Goal: Transaction & Acquisition: Purchase product/service

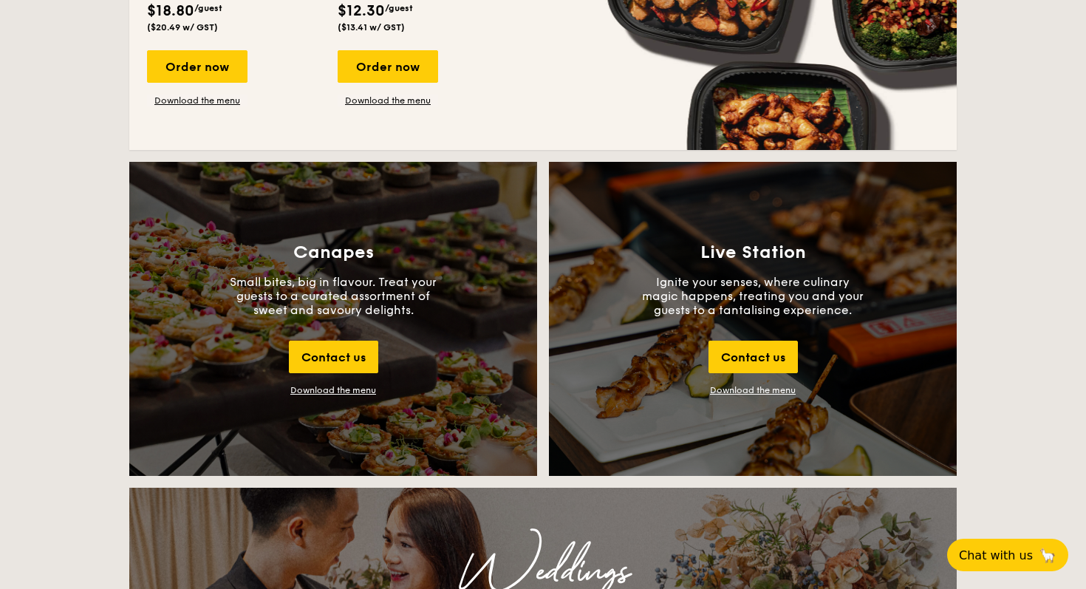
scroll to position [1524, 0]
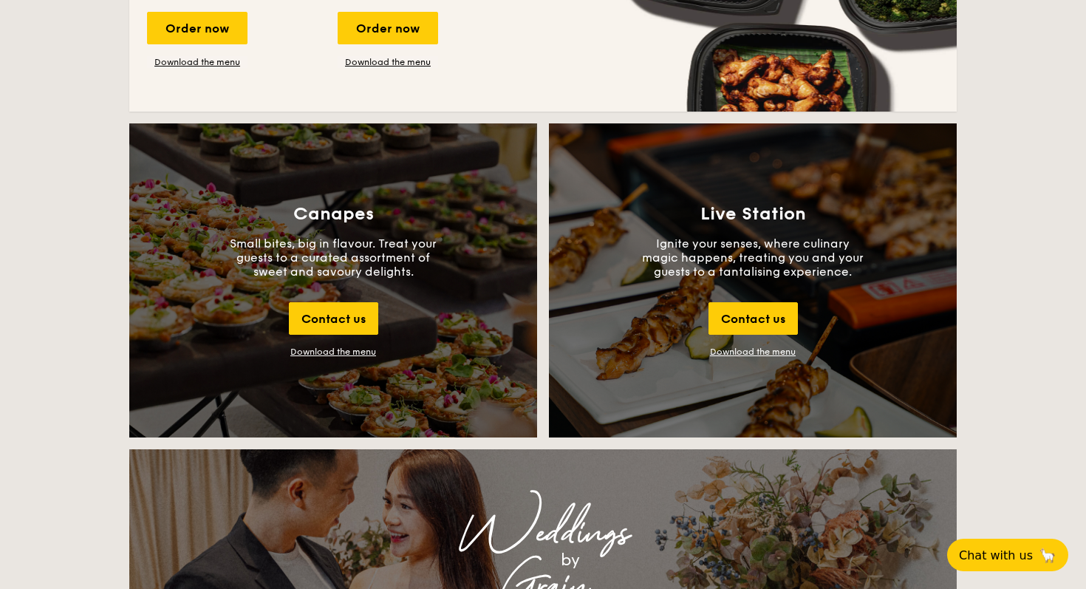
click at [326, 350] on div "Download the menu" at bounding box center [333, 352] width 86 height 10
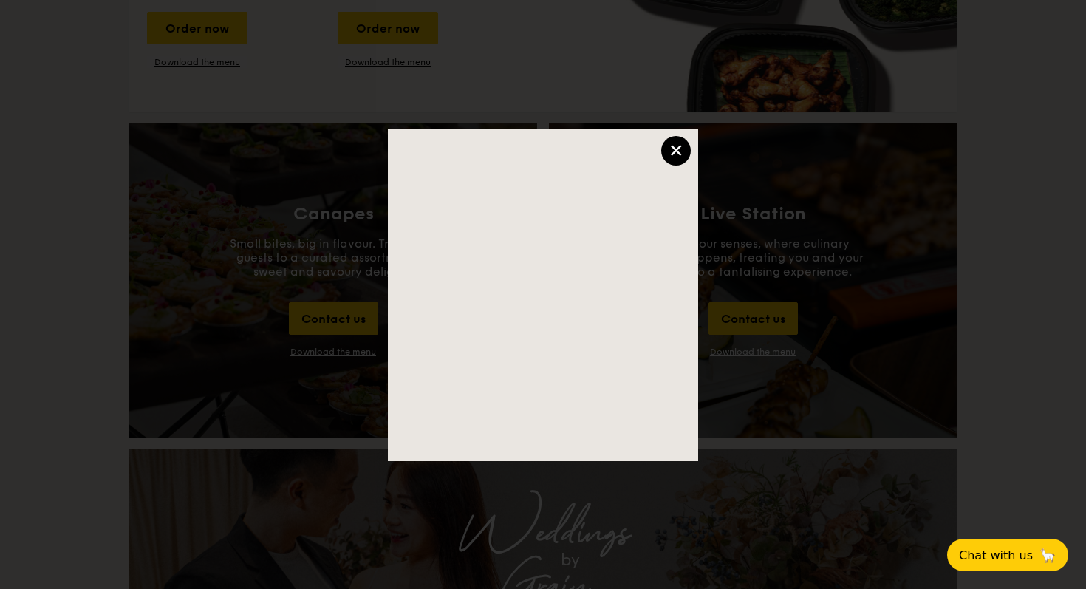
click at [671, 151] on div "×" at bounding box center [676, 151] width 30 height 30
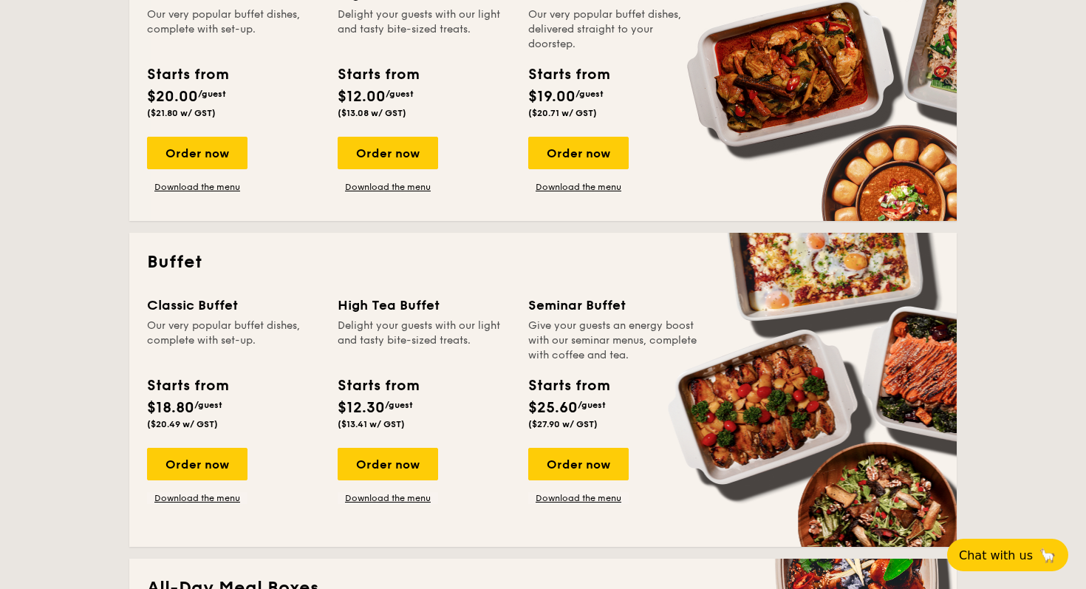
scroll to position [438, 0]
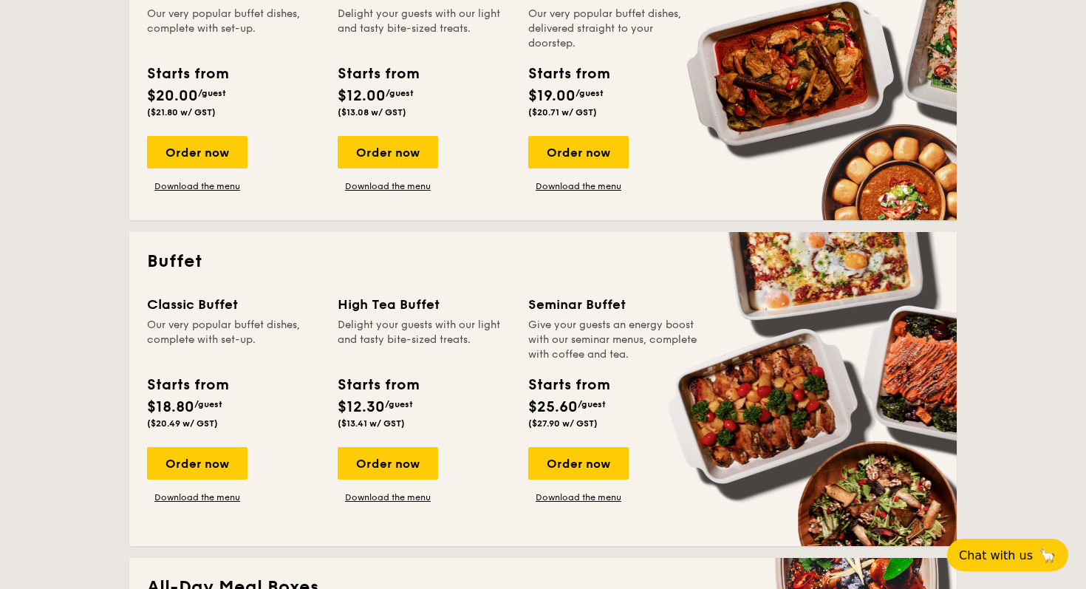
drag, startPoint x: 380, startPoint y: 327, endPoint x: 395, endPoint y: 327, distance: 14.0
click at [380, 327] on div "Delight your guests with our light and tasty bite-sized treats." at bounding box center [424, 340] width 173 height 44
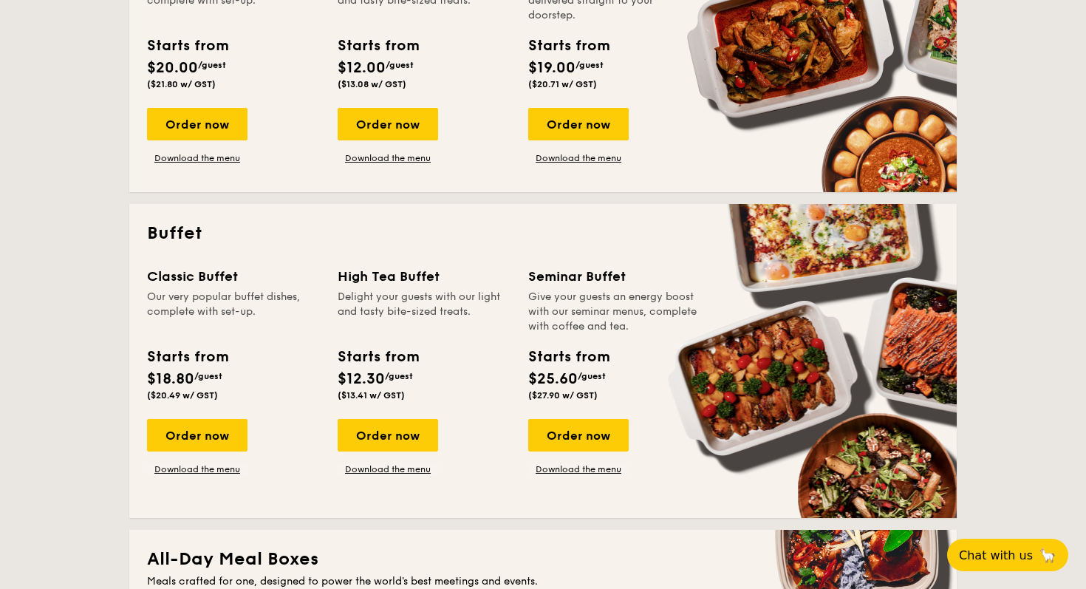
scroll to position [468, 0]
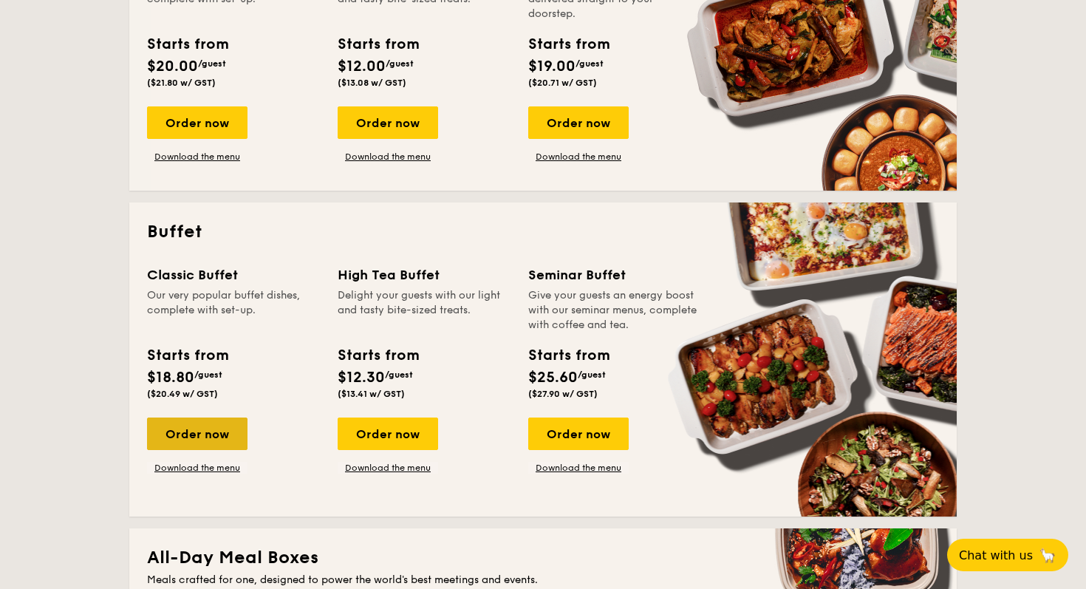
click at [209, 429] on div "Order now" at bounding box center [197, 433] width 100 height 33
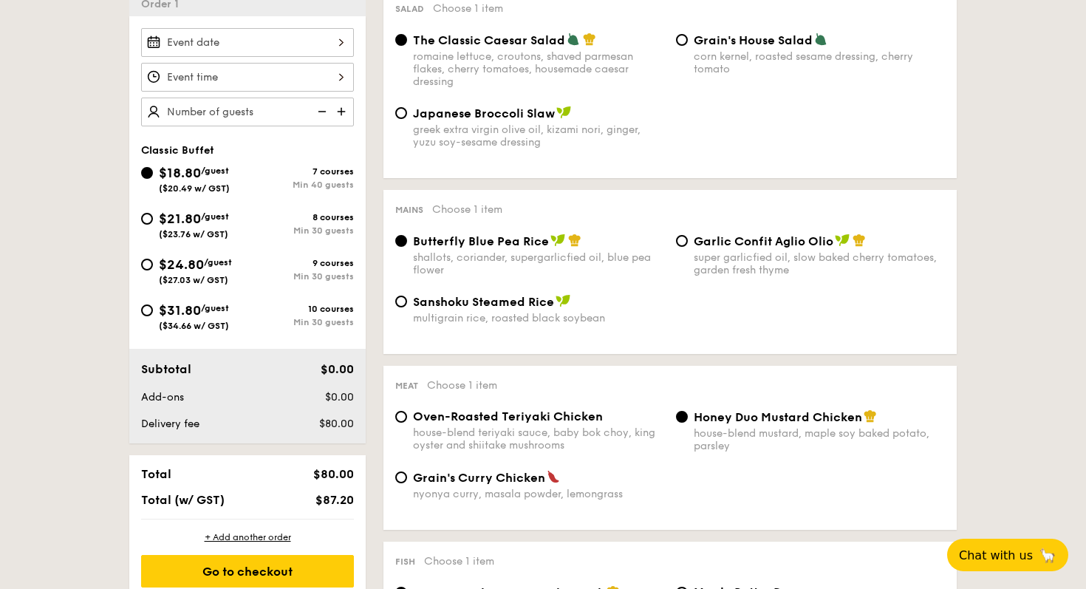
scroll to position [494, 0]
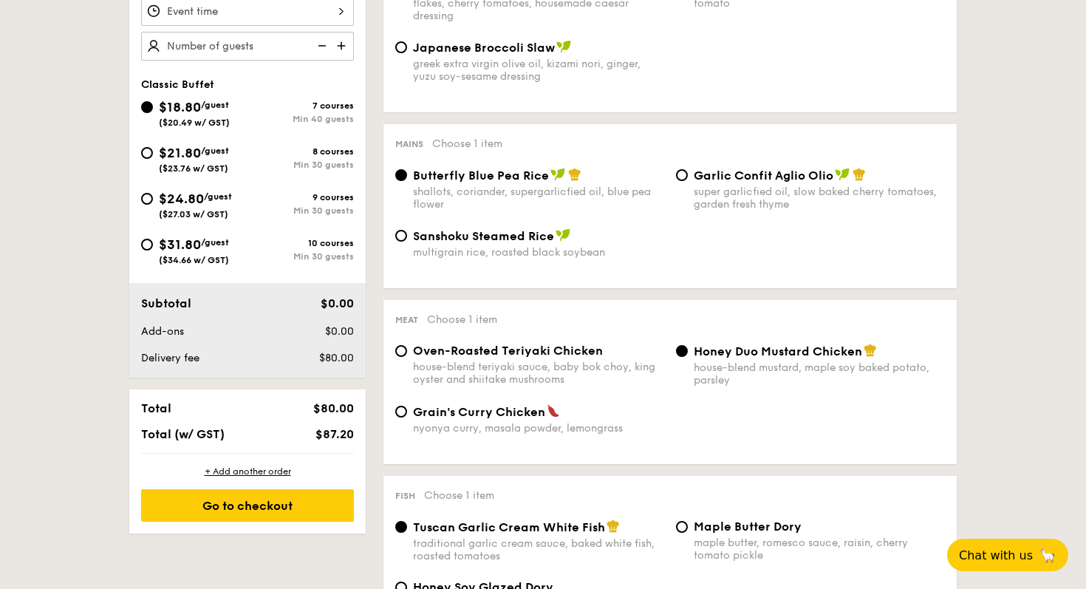
click at [467, 255] on div "multigrain rice, roasted black soybean" at bounding box center [538, 252] width 251 height 13
click at [407, 242] on input "Sanshoku Steamed Rice multigrain rice, roasted black soybean" at bounding box center [401, 236] width 12 height 12
radio input "true"
click at [192, 151] on span "$21.80" at bounding box center [180, 153] width 42 height 16
click at [153, 151] on input "$21.80 /guest ($23.76 w/ GST) 8 courses Min 30 guests" at bounding box center [147, 153] width 12 height 12
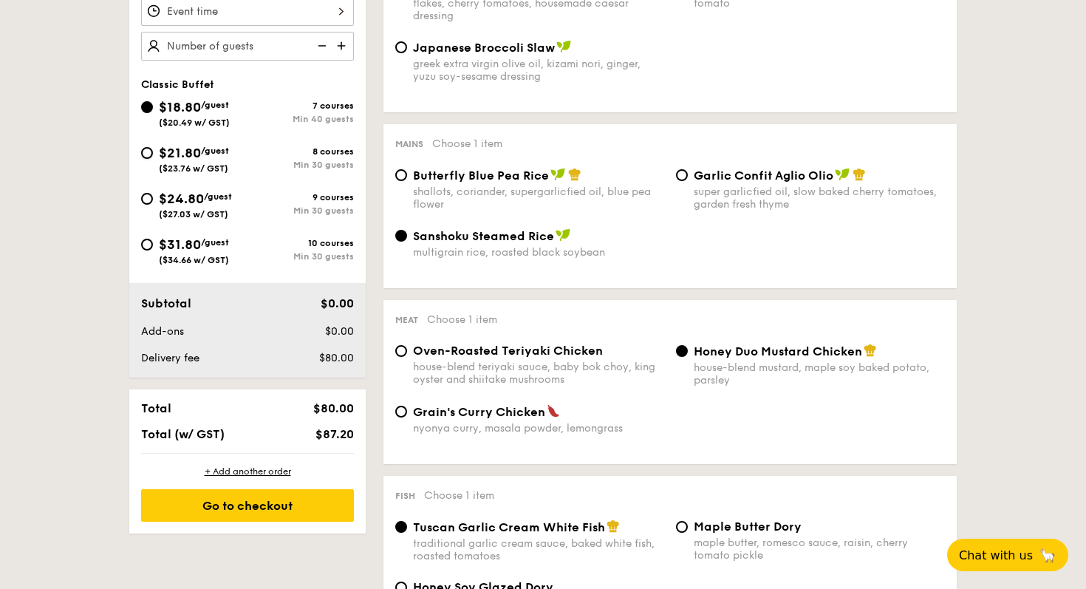
radio input "true"
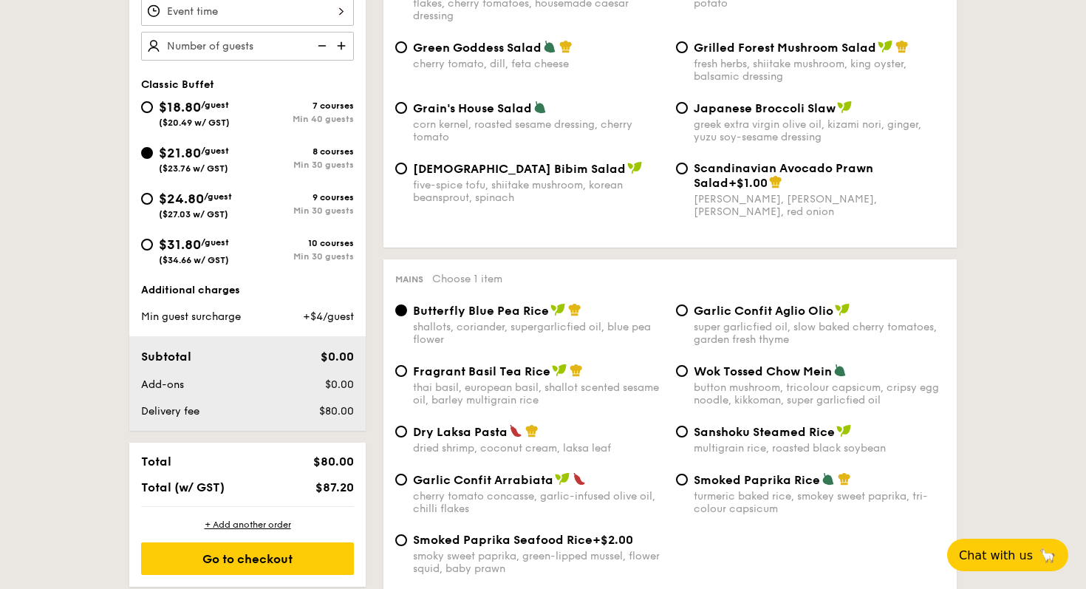
click at [486, 372] on span "Fragrant Basil Tea Rice" at bounding box center [481, 371] width 137 height 14
click at [407, 372] on input "Fragrant Basil Tea Rice thai basil, european basil, shallot scented sesame oil,…" at bounding box center [401, 371] width 12 height 12
radio input "true"
click at [482, 318] on span "Butterfly Blue Pea Rice" at bounding box center [481, 311] width 136 height 14
click at [407, 316] on input "Butterfly Blue Pea Rice shallots, coriander, supergarlicfied oil, blue pea flow…" at bounding box center [401, 310] width 12 height 12
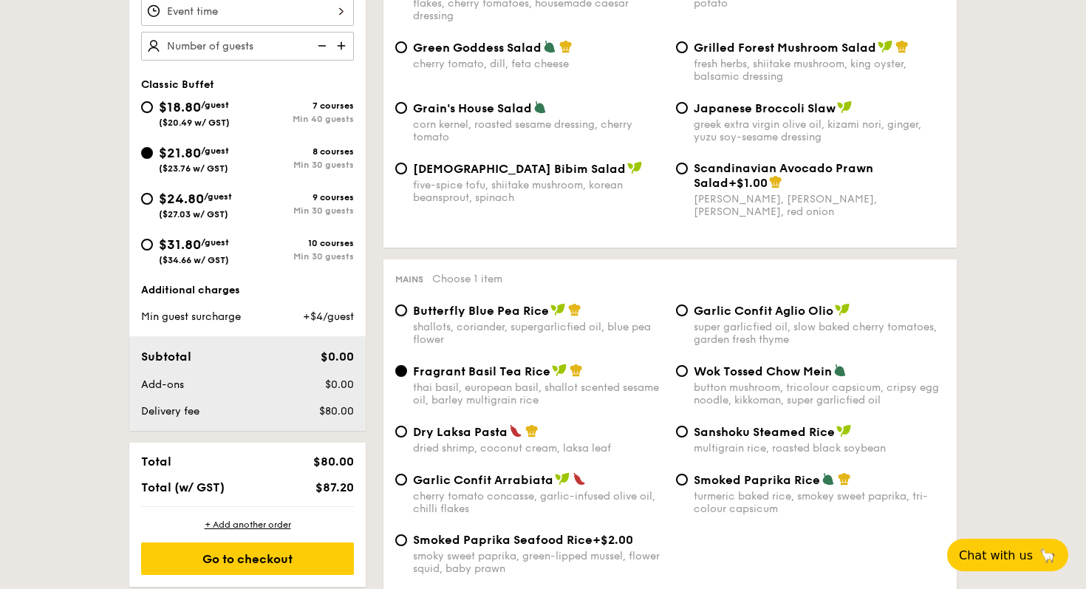
radio input "true"
click at [149, 106] on input "$18.80 /guest ($20.49 w/ GST) 7 courses Min 40 guests" at bounding box center [147, 107] width 12 height 12
radio input "true"
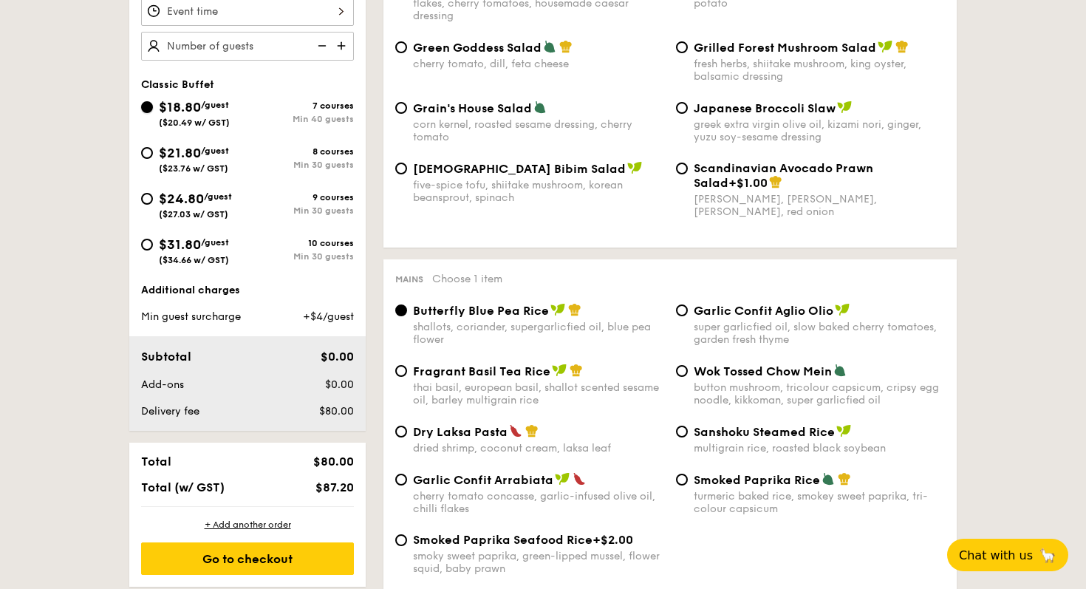
radio input "true"
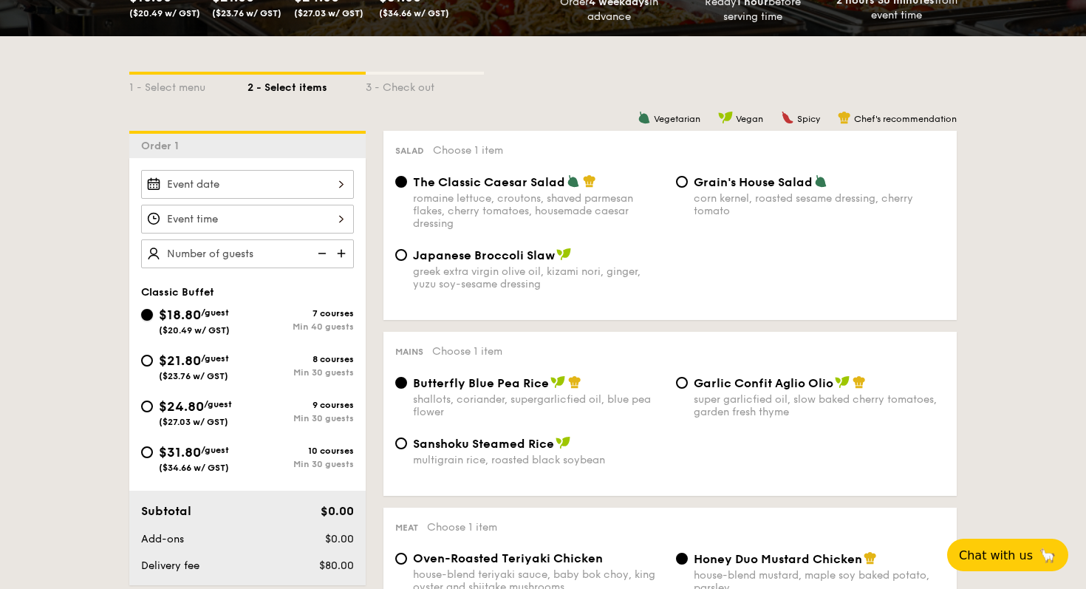
scroll to position [283, 0]
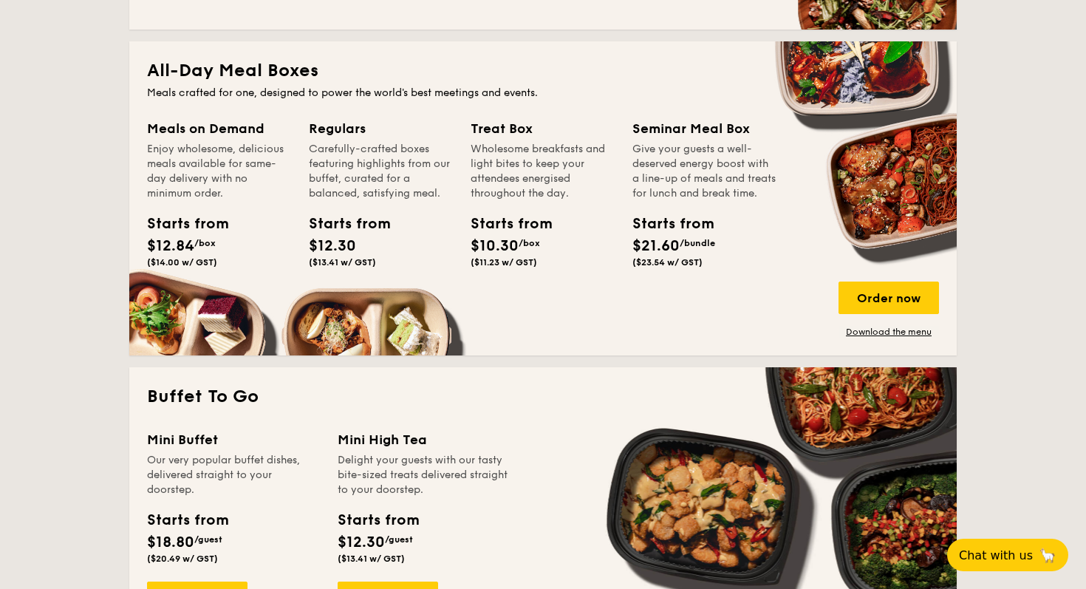
scroll to position [956, 0]
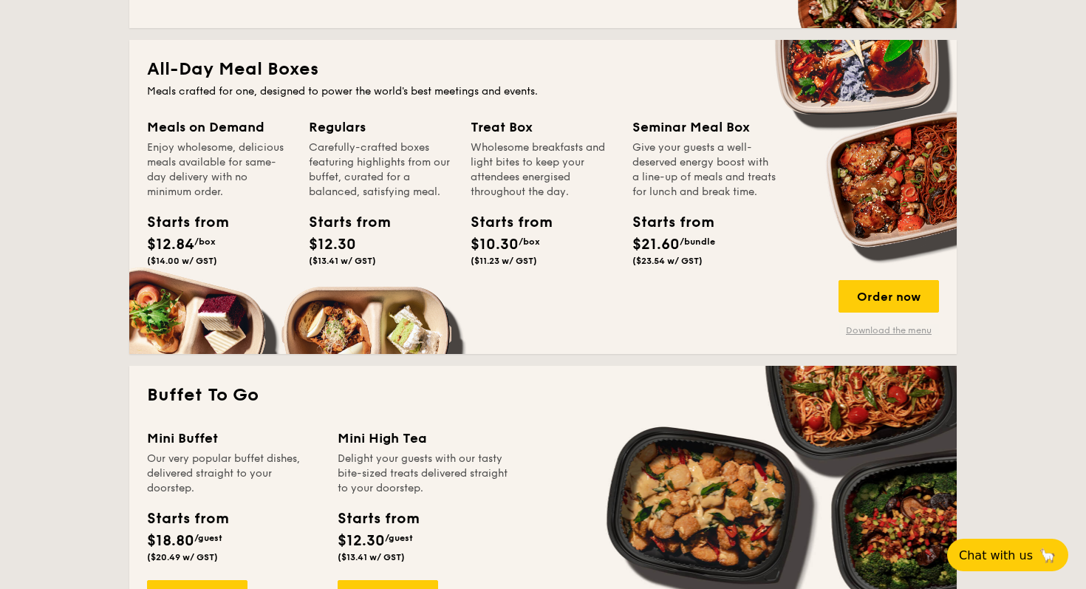
click at [854, 328] on link "Download the menu" at bounding box center [889, 330] width 100 height 12
